Goal: Information Seeking & Learning: Learn about a topic

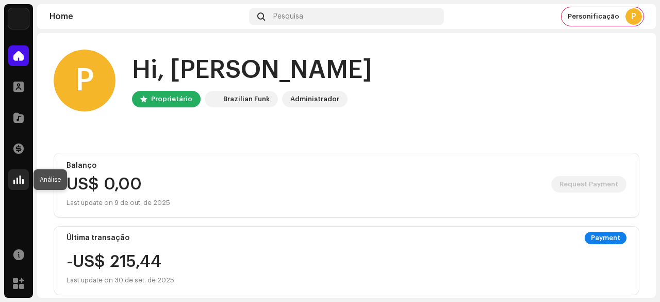
click at [21, 178] on span at bounding box center [18, 179] width 10 height 8
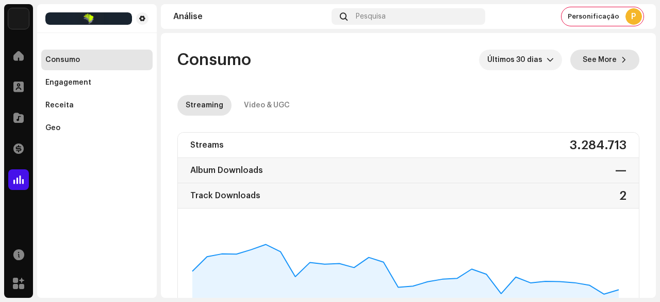
click at [593, 62] on span "See More" at bounding box center [600, 59] width 34 height 21
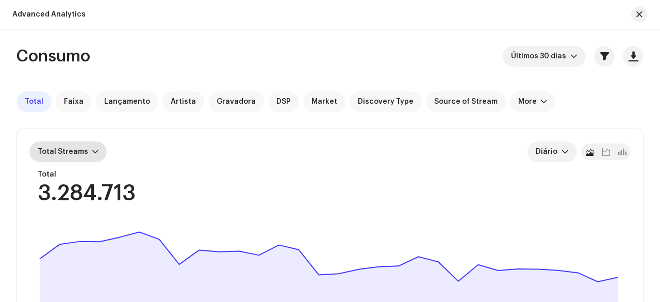
click at [91, 146] on div "Total Streams" at bounding box center [67, 151] width 77 height 21
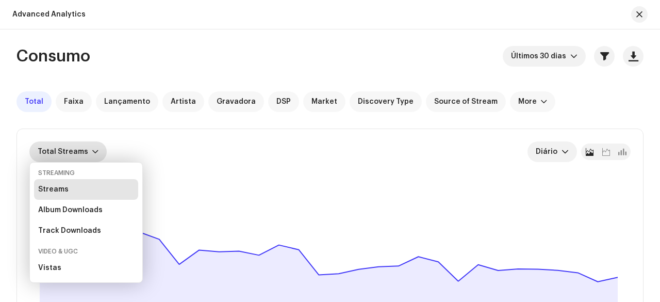
click at [101, 115] on div "Total Streams Diário Total 3.284.713 Selecionado 0 7 set. 9 set. 11 set. 13 set…" at bounding box center [329, 258] width 627 height 293
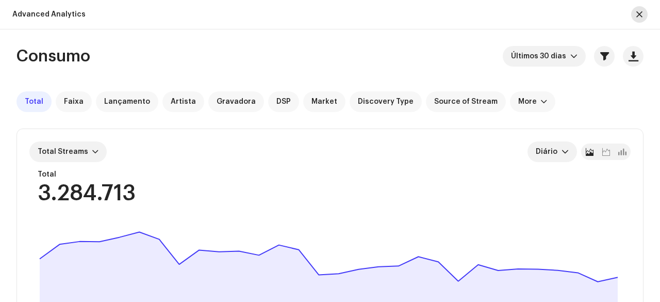
click at [638, 12] on span "button" at bounding box center [639, 14] width 6 height 8
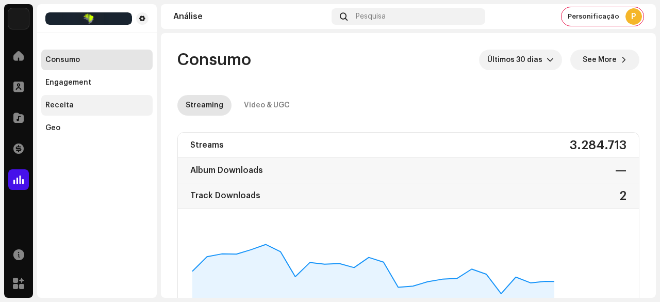
click at [67, 102] on div "Receita" at bounding box center [59, 105] width 28 height 8
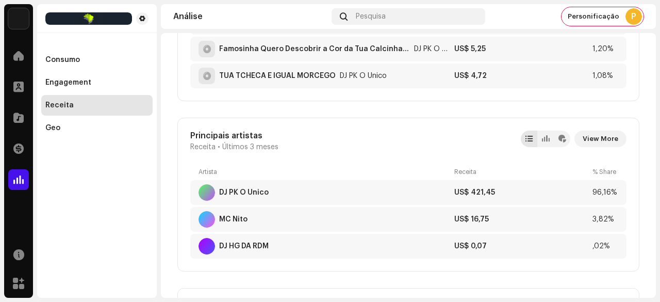
scroll to position [773, 0]
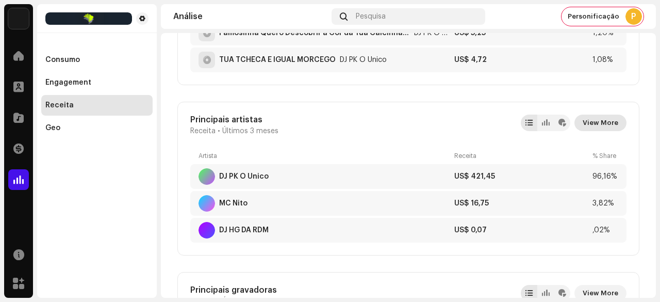
click at [599, 121] on span "View More" at bounding box center [601, 122] width 36 height 21
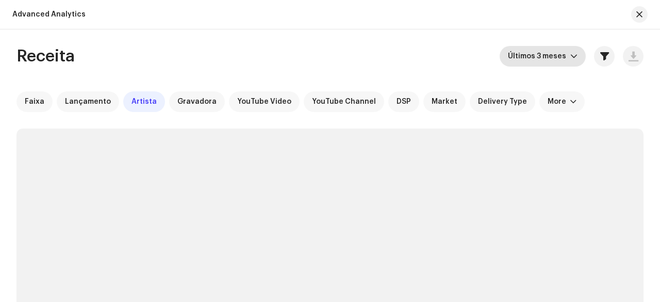
click at [533, 65] on span "Últimos 3 meses" at bounding box center [539, 56] width 62 height 21
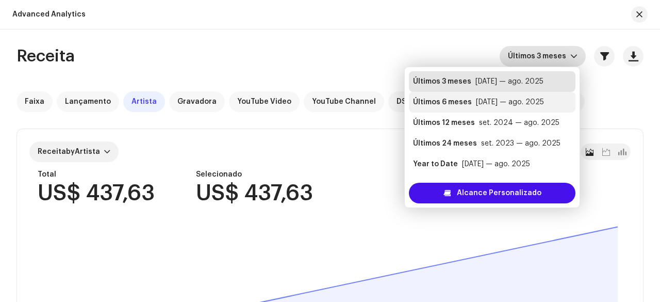
scroll to position [21, 0]
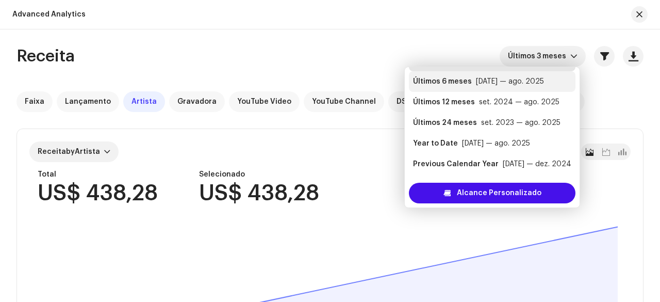
click at [481, 80] on div "[DATE] — ago. 2025" at bounding box center [510, 81] width 68 height 10
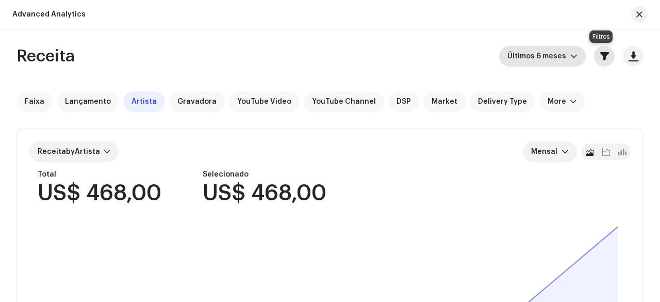
click at [600, 60] on span "button" at bounding box center [604, 56] width 9 height 8
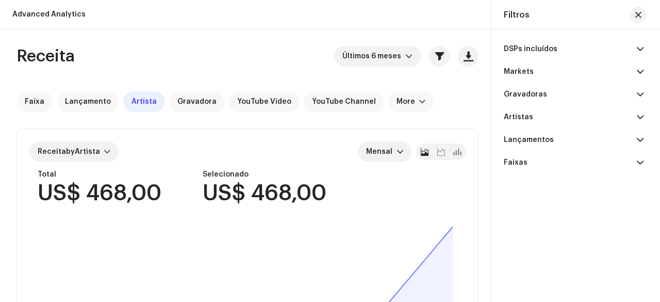
click at [553, 115] on p-accordion-header "Artistas" at bounding box center [574, 117] width 140 height 23
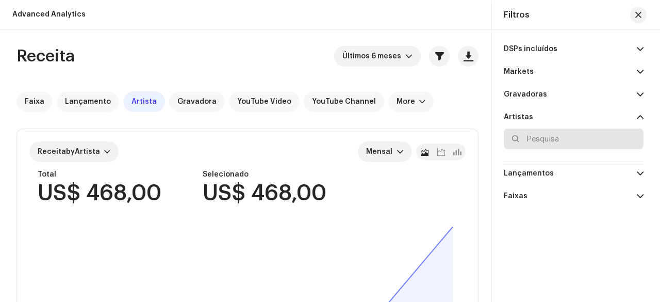
click at [551, 141] on input "text" at bounding box center [574, 138] width 140 height 21
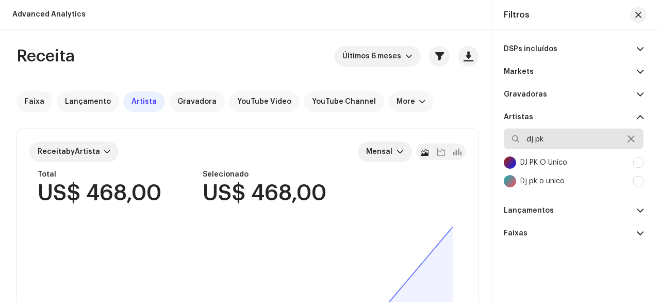
type input "dj pk"
click at [564, 161] on div "DJ PK O Único" at bounding box center [543, 162] width 47 height 8
checkbox input "true"
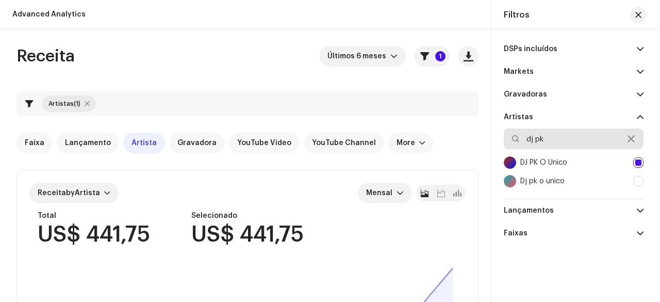
drag, startPoint x: 548, startPoint y: 140, endPoint x: 526, endPoint y: 138, distance: 22.7
click at [526, 138] on input "dj pk" at bounding box center [574, 138] width 140 height 21
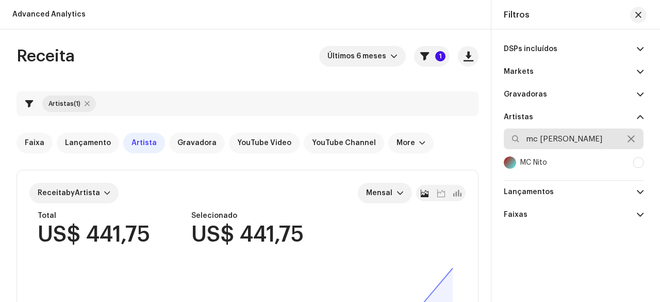
type input "mc [PERSON_NAME]"
click at [570, 161] on div "MC Nito" at bounding box center [574, 162] width 140 height 19
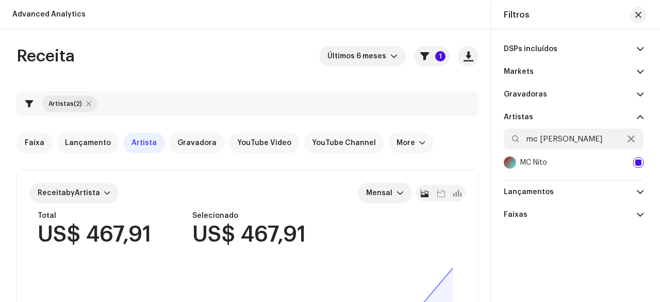
click at [639, 162] on div at bounding box center [638, 162] width 10 height 10
checkbox input "false"
click at [630, 140] on icon at bounding box center [630, 139] width 7 height 8
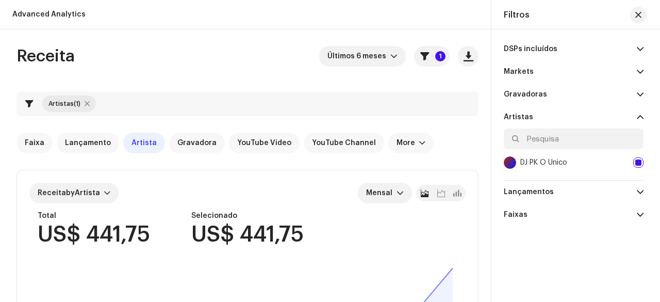
click at [642, 160] on div at bounding box center [638, 162] width 10 height 10
checkbox input "false"
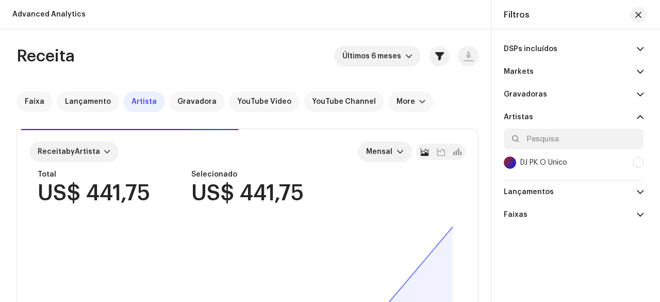
click at [598, 192] on p-accordion-header "Lançamentos" at bounding box center [574, 191] width 140 height 23
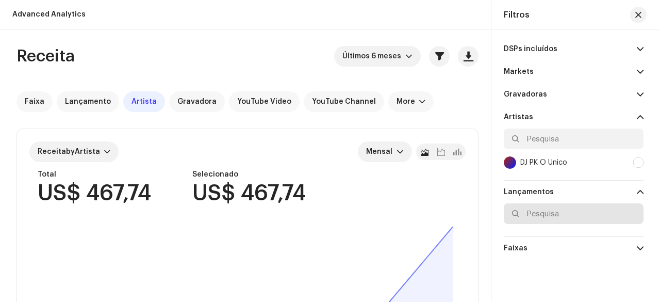
click at [557, 210] on input "text" at bounding box center [574, 213] width 140 height 21
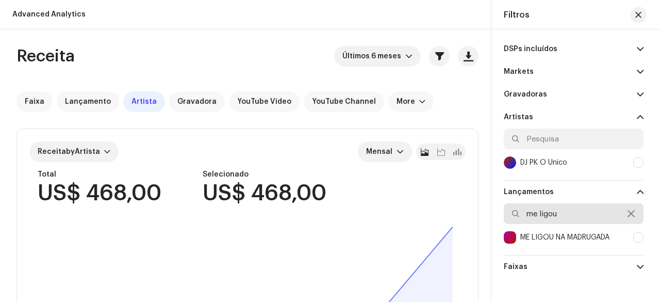
type input "me ligou"
click at [574, 238] on div "ME LIGOU NA MADRUGADA" at bounding box center [564, 237] width 89 height 8
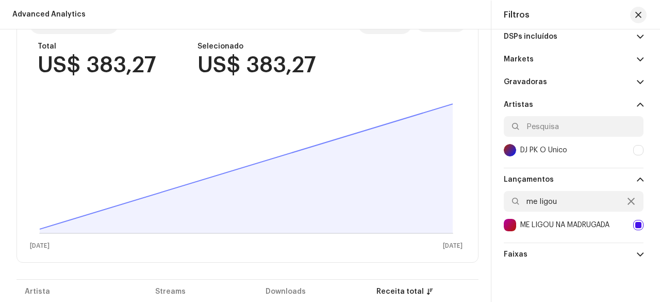
scroll to position [103, 0]
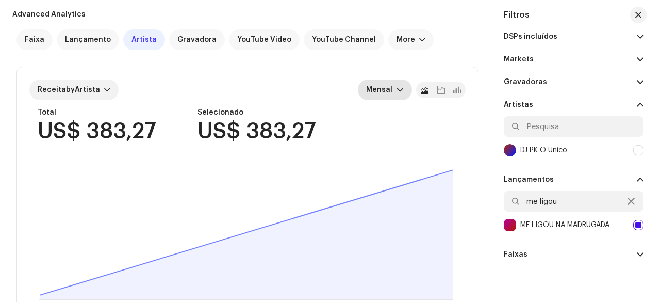
click at [378, 94] on span "Mensal" at bounding box center [381, 89] width 30 height 21
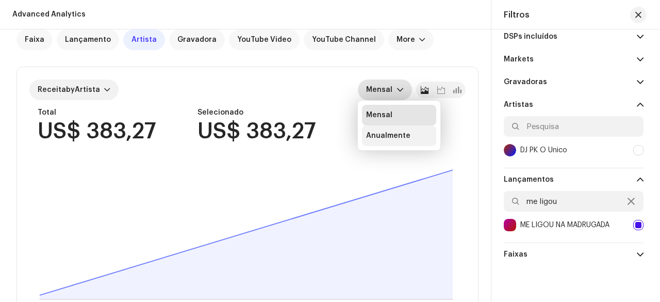
click at [380, 136] on div "Anualmente" at bounding box center [388, 135] width 44 height 10
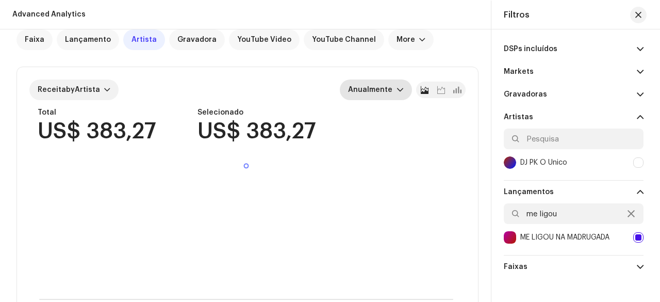
click at [633, 237] on div at bounding box center [638, 237] width 10 height 10
checkbox input "false"
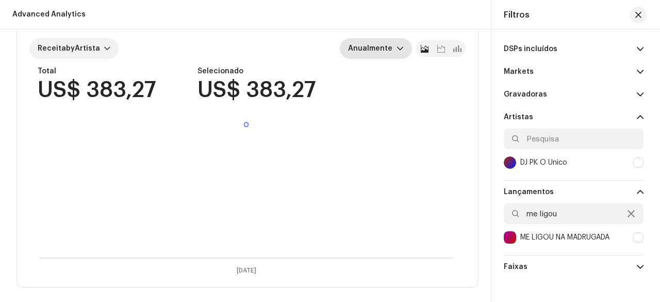
scroll to position [62, 0]
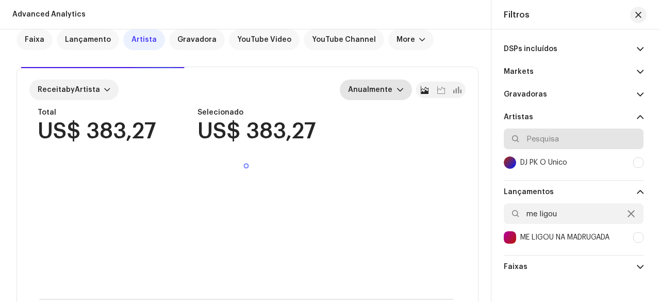
click at [554, 135] on input "text" at bounding box center [574, 138] width 140 height 21
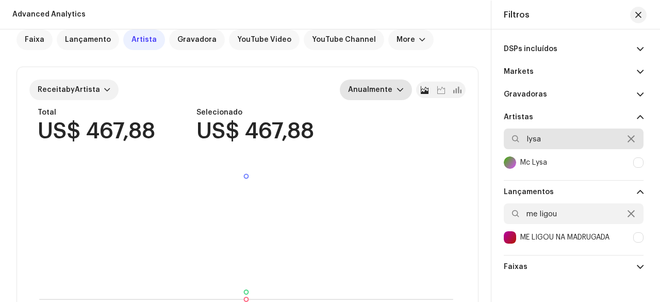
type input "lysa"
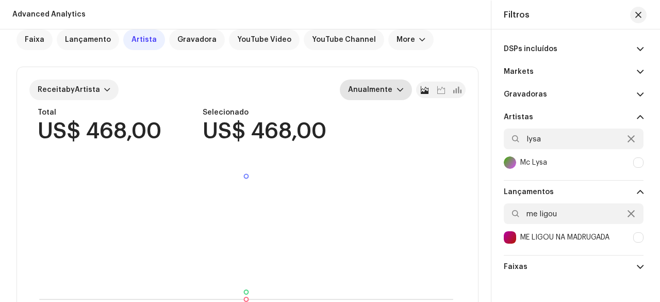
click at [636, 164] on div at bounding box center [638, 162] width 10 height 10
checkbox input "true"
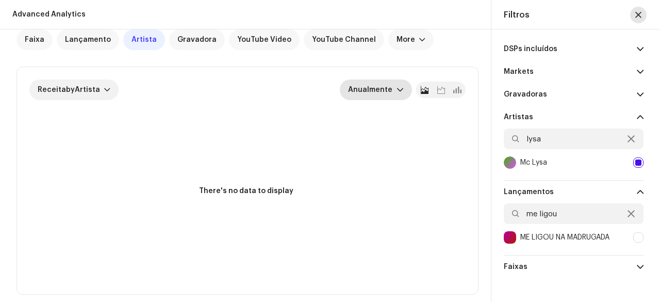
click at [640, 16] on span "button" at bounding box center [638, 15] width 6 height 8
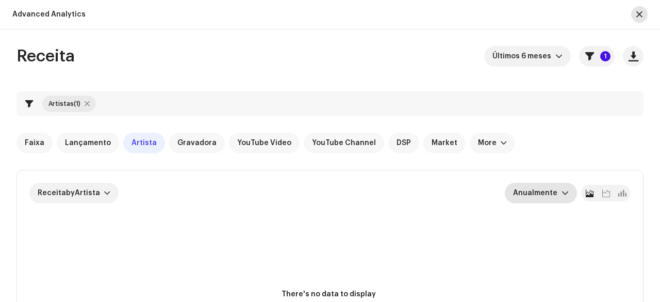
click at [641, 18] on span "button" at bounding box center [639, 14] width 6 height 8
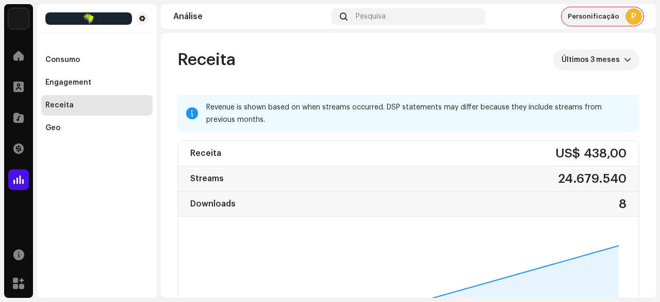
click at [584, 21] on div "Personificação P" at bounding box center [602, 16] width 82 height 19
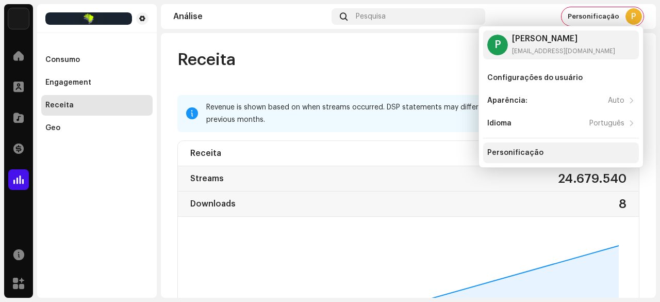
click at [522, 153] on div "Personificação" at bounding box center [515, 152] width 56 height 8
